Goal: Information Seeking & Learning: Learn about a topic

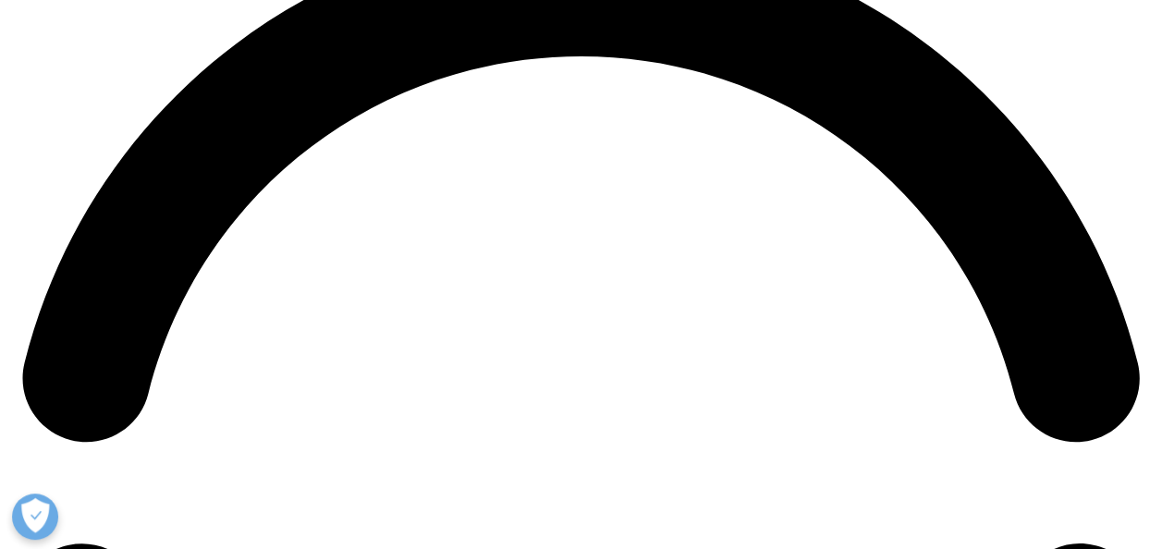
scroll to position [2881, 0]
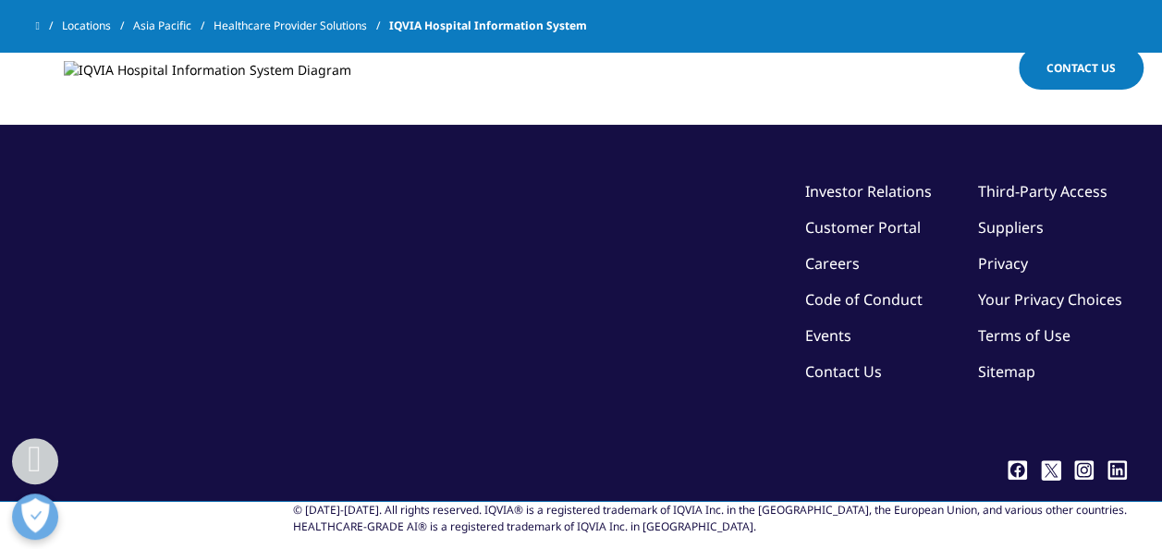
scroll to position [2401, 0]
